Goal: Use online tool/utility: Use online tool/utility

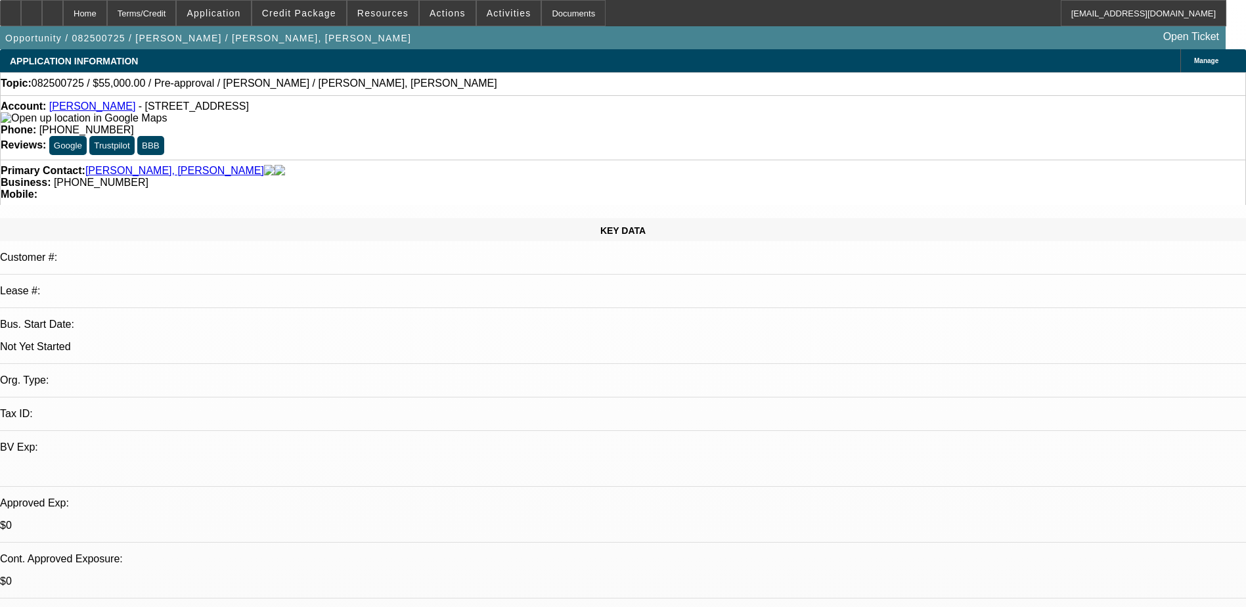
select select "0"
select select "2"
select select "0.1"
select select "4"
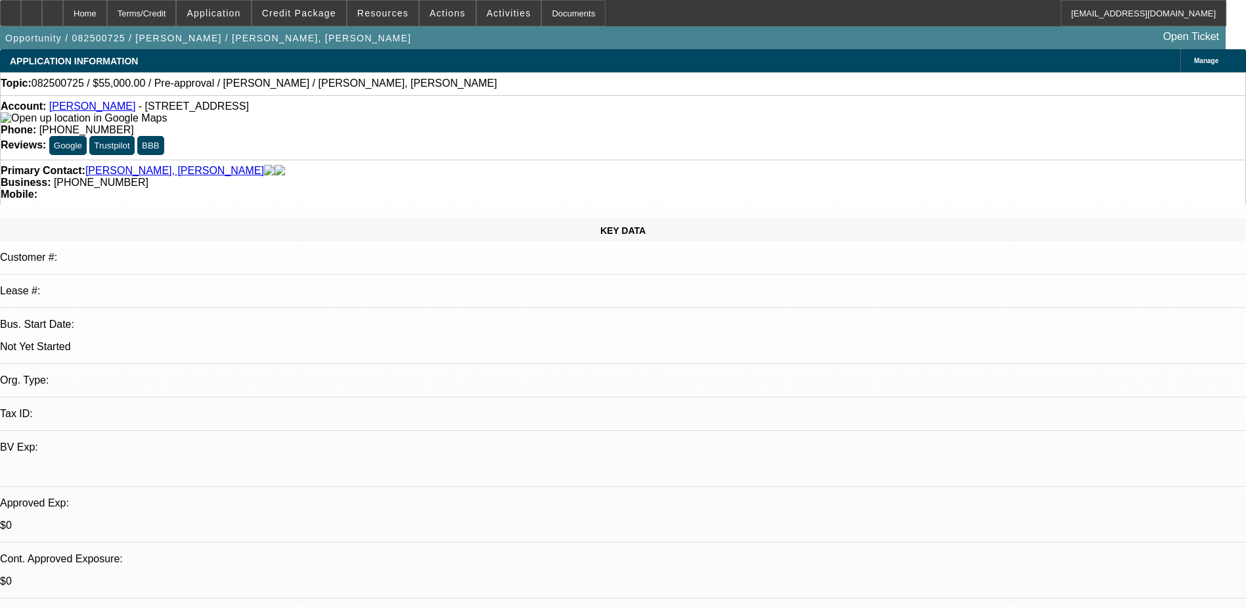
scroll to position [66, 0]
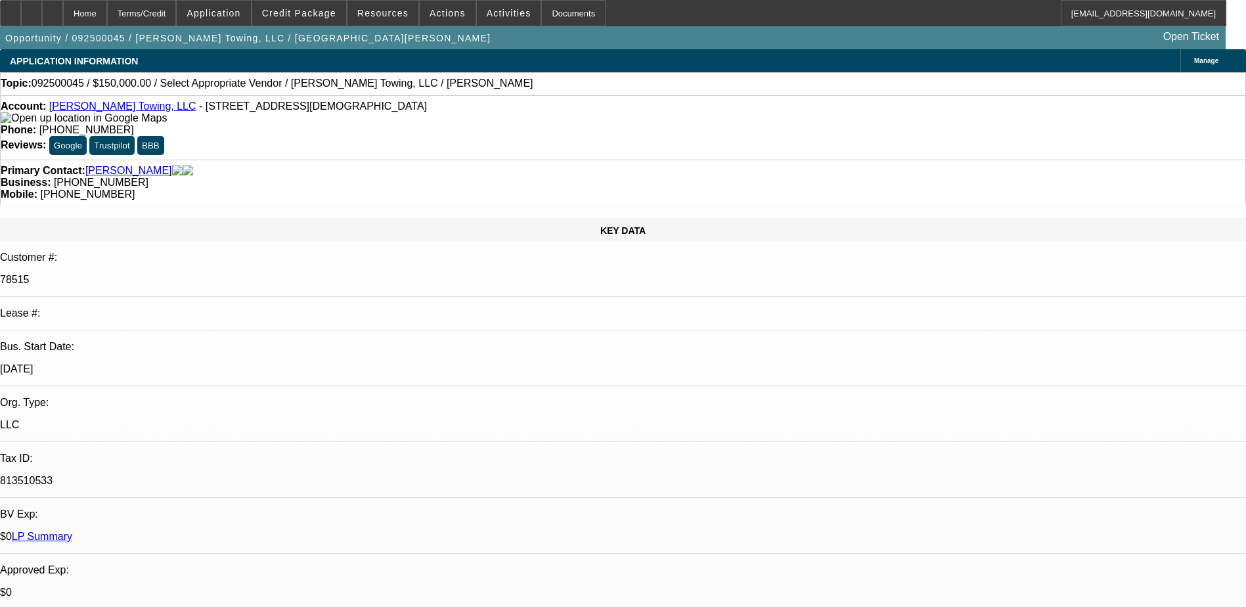
select select "0"
select select "2"
select select "0.1"
select select "4"
